Goal: Information Seeking & Learning: Learn about a topic

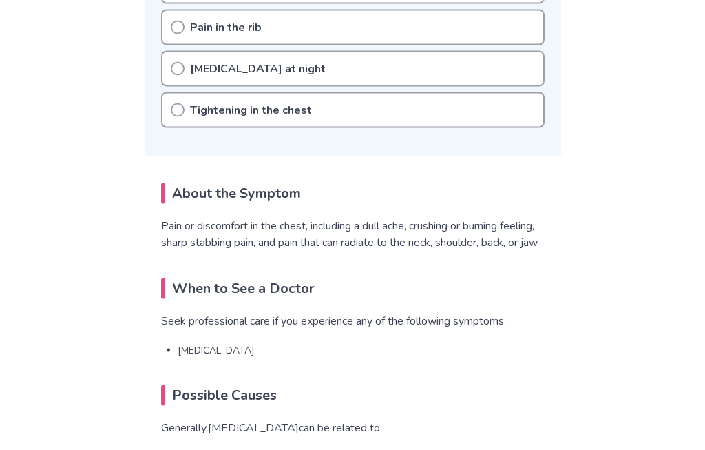
scroll to position [790, 0]
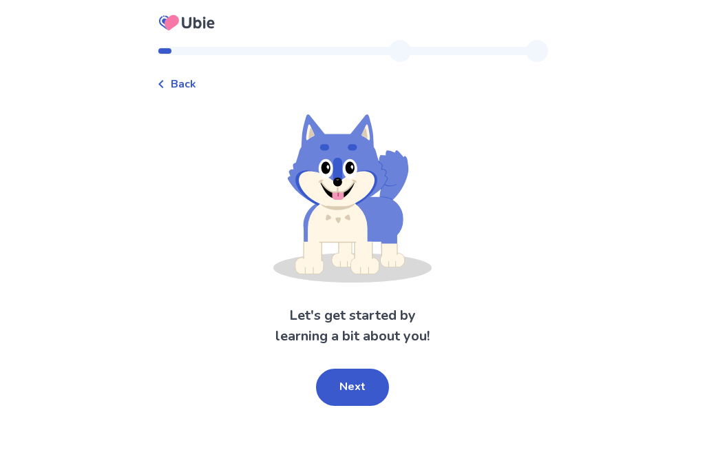
click at [362, 384] on button "Next" at bounding box center [352, 386] width 73 height 37
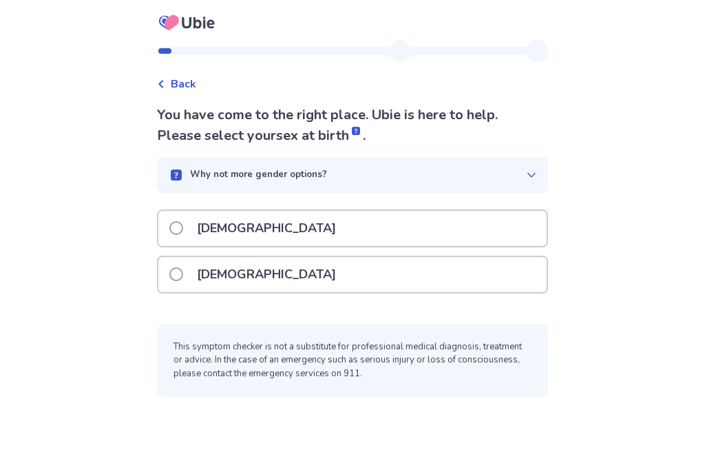
click at [186, 219] on label "[DEMOGRAPHIC_DATA]" at bounding box center [256, 228] width 175 height 35
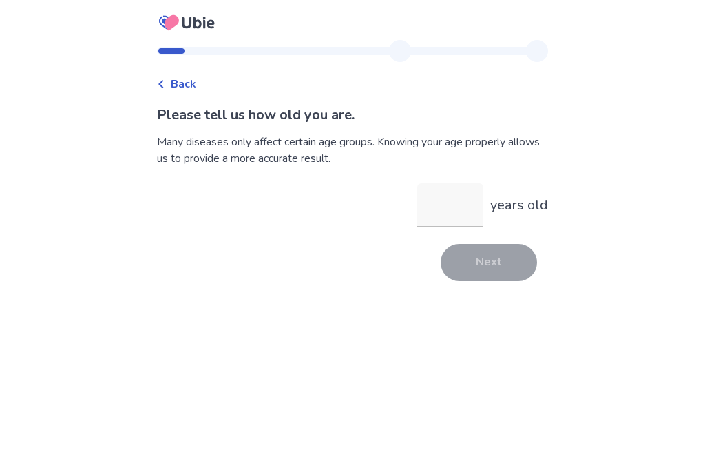
click at [450, 216] on input "years old" at bounding box center [450, 205] width 66 height 44
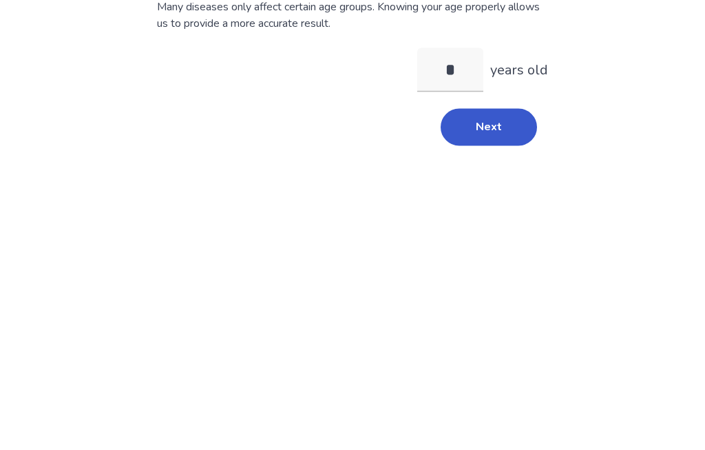
type input "**"
click at [482, 244] on button "Next" at bounding box center [489, 262] width 96 height 37
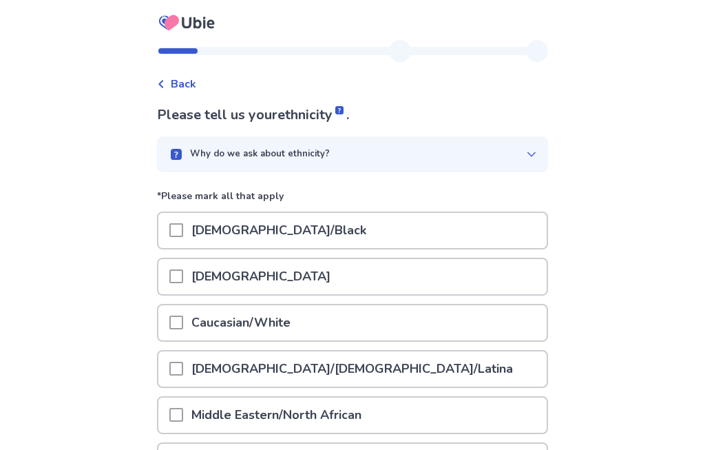
click at [183, 317] on span at bounding box center [176, 322] width 14 height 14
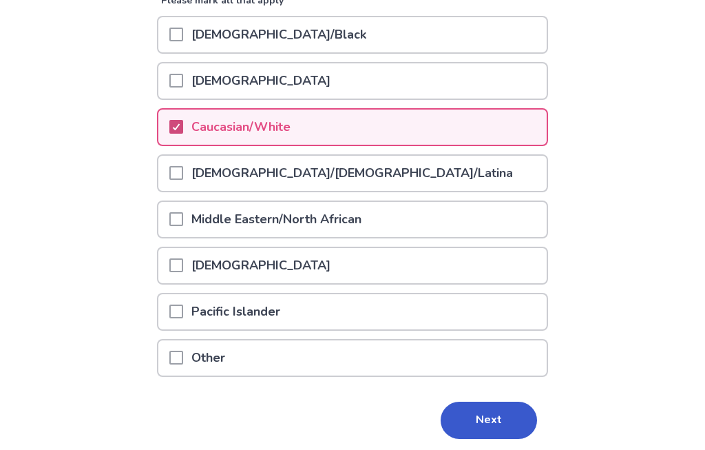
scroll to position [244, 0]
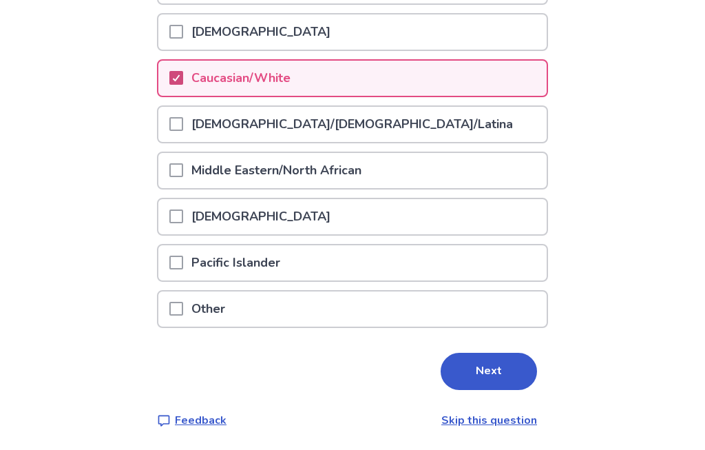
click at [474, 369] on button "Next" at bounding box center [489, 371] width 96 height 37
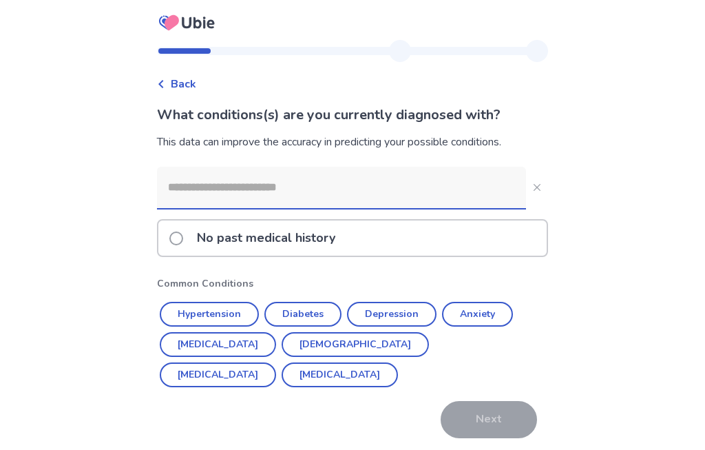
click at [238, 317] on button "Hypertension" at bounding box center [209, 314] width 99 height 25
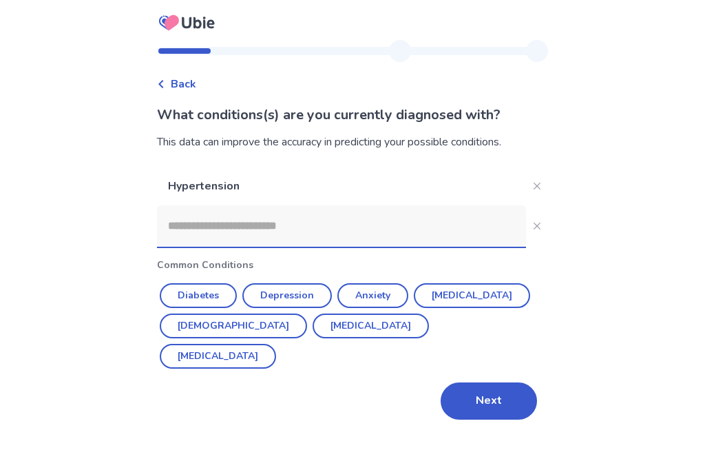
click at [411, 227] on input at bounding box center [341, 225] width 369 height 41
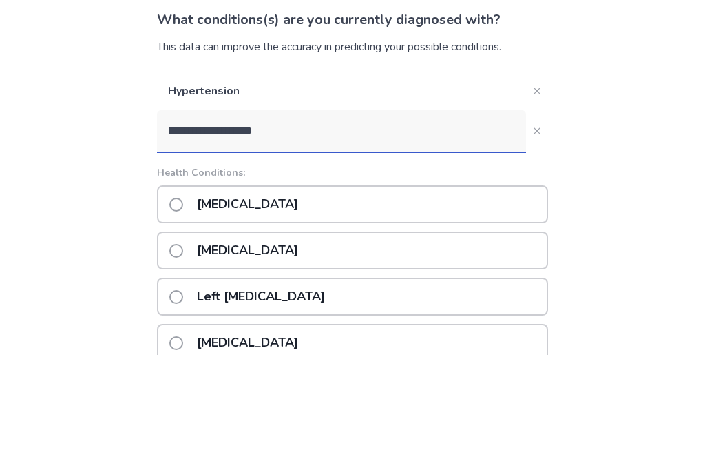
scroll to position [95, 0]
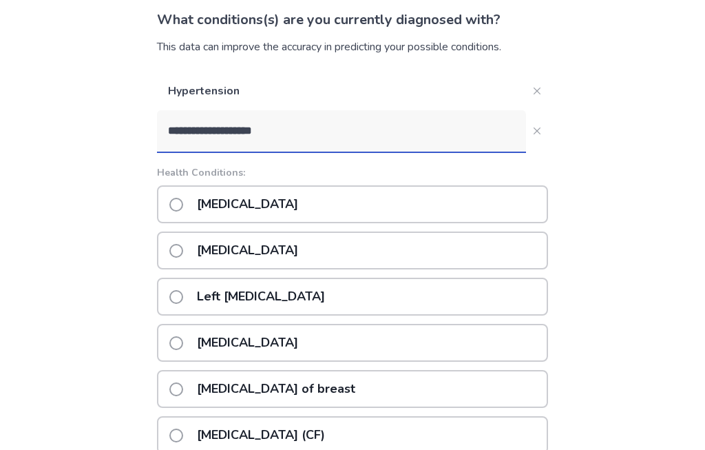
type input "**********"
click at [183, 202] on span at bounding box center [176, 205] width 14 height 14
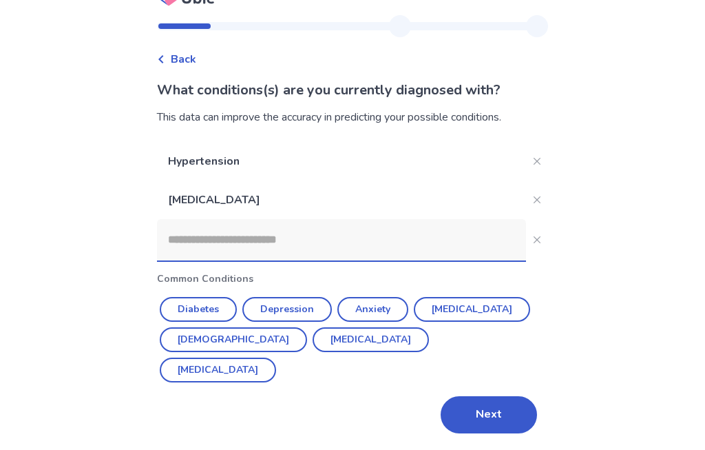
click at [499, 396] on button "Next" at bounding box center [489, 414] width 96 height 37
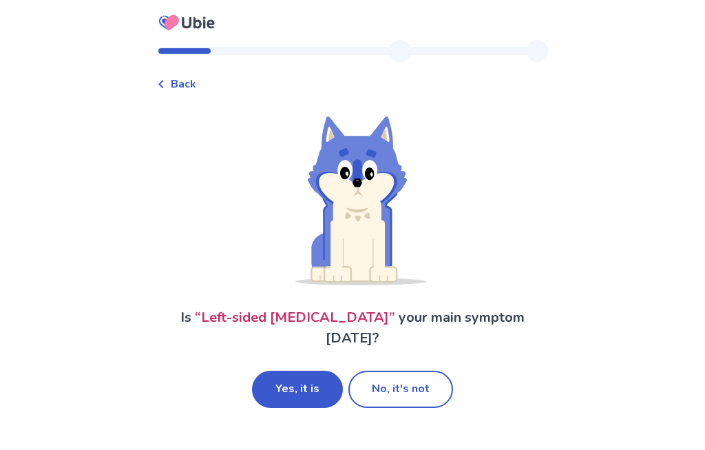
click at [310, 392] on button "Yes, it is" at bounding box center [297, 388] width 91 height 37
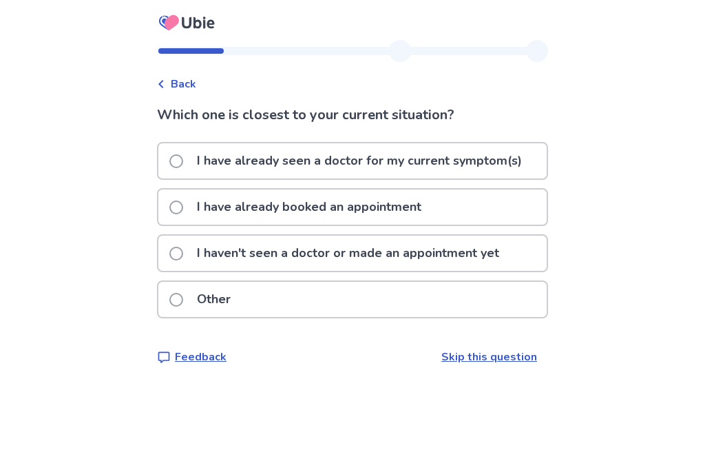
click at [183, 251] on span at bounding box center [176, 254] width 14 height 14
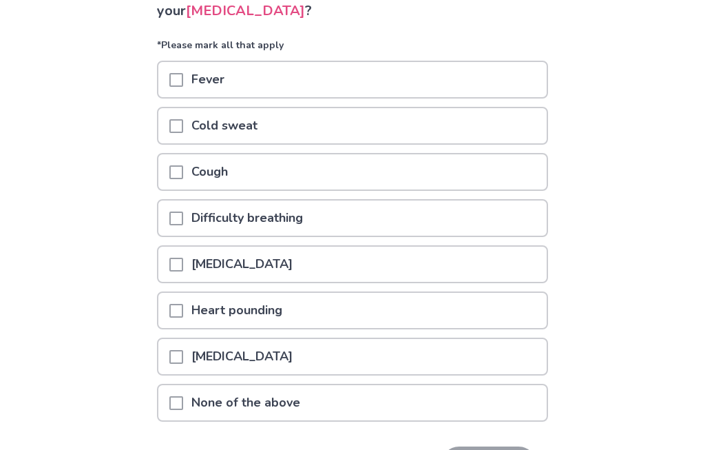
scroll to position [136, 0]
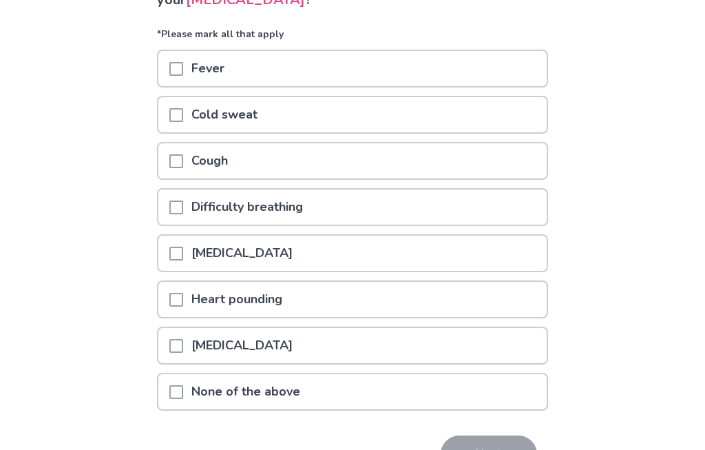
click at [183, 400] on div at bounding box center [176, 391] width 14 height 35
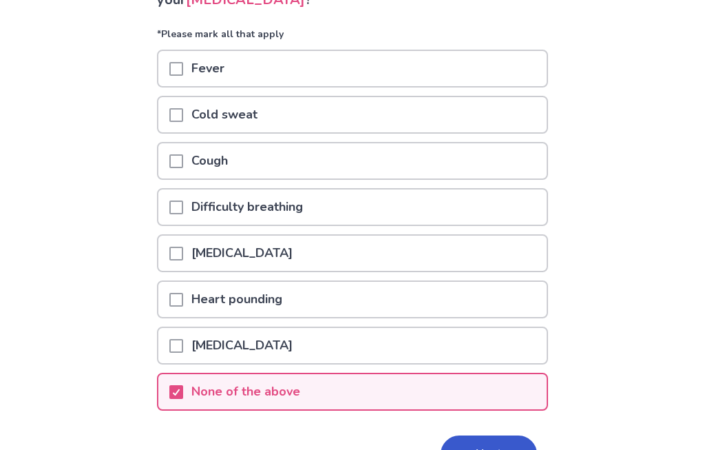
click at [485, 449] on button "Next" at bounding box center [489, 453] width 96 height 37
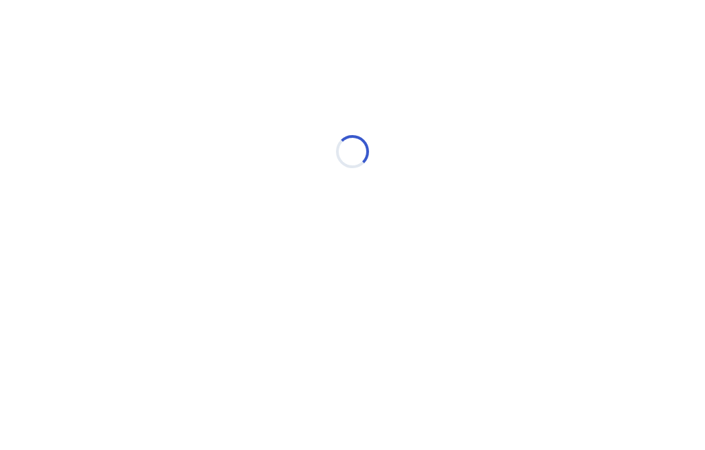
select select "*"
